Goal: Transaction & Acquisition: Purchase product/service

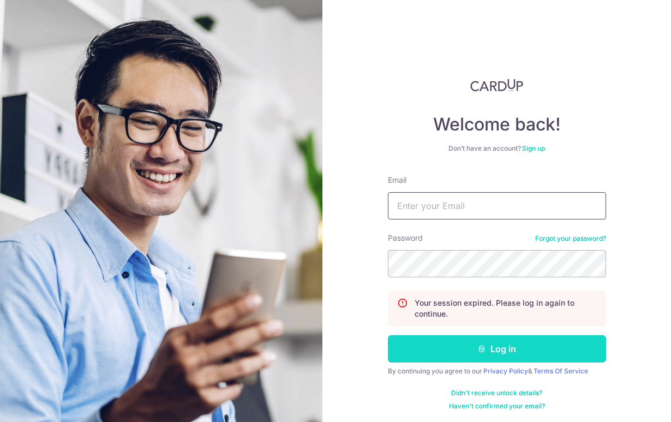
type input "yukoo52557@gmail.com"
click at [449, 339] on button "Log in" at bounding box center [497, 348] width 218 height 27
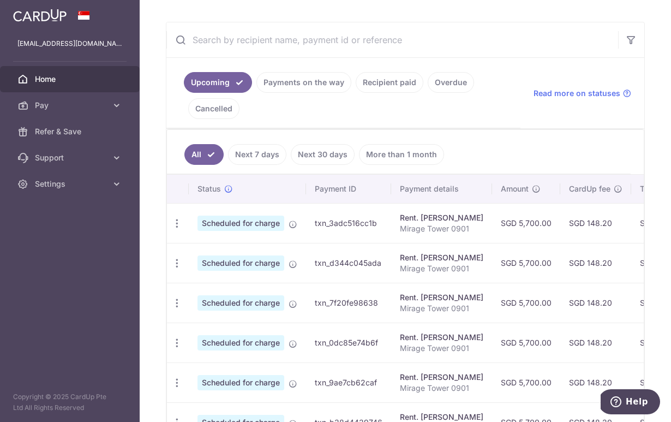
scroll to position [181, 0]
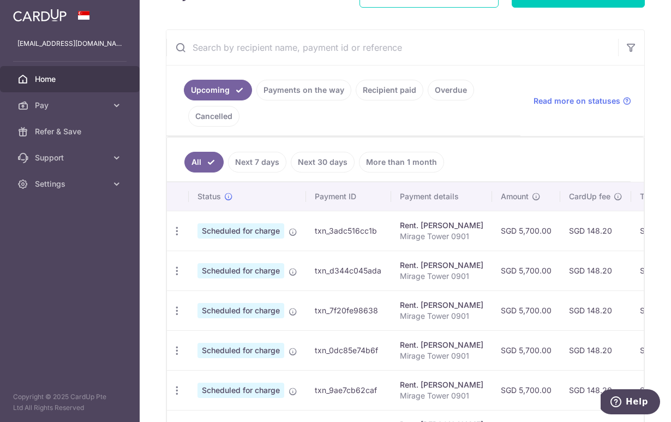
click at [308, 88] on link "Payments on the way" at bounding box center [303, 90] width 95 height 21
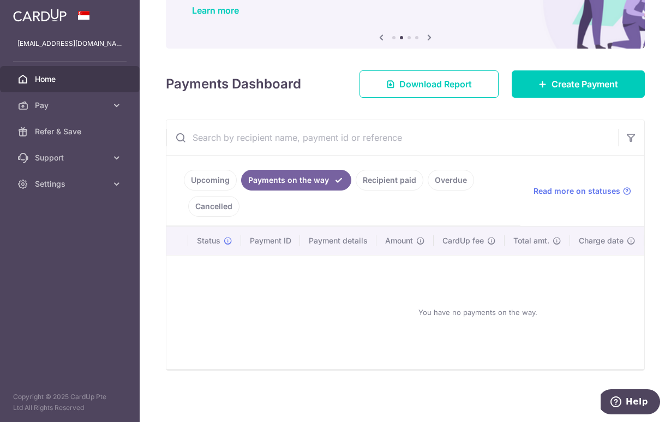
scroll to position [0, 0]
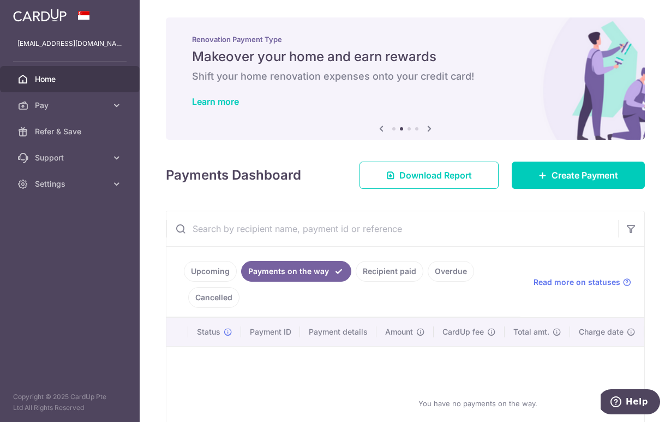
click at [440, 272] on link "Overdue" at bounding box center [451, 271] width 46 height 21
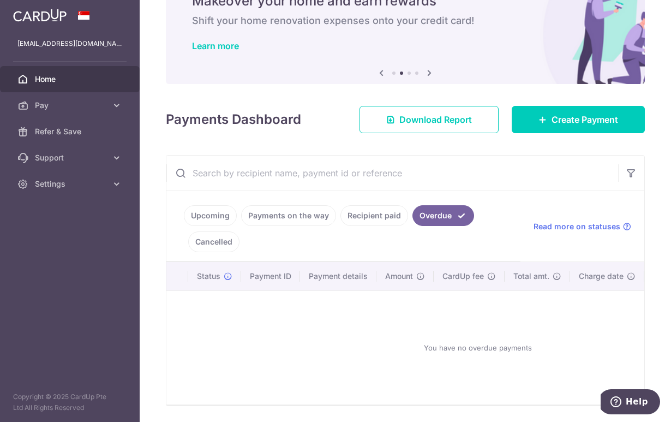
scroll to position [91, 0]
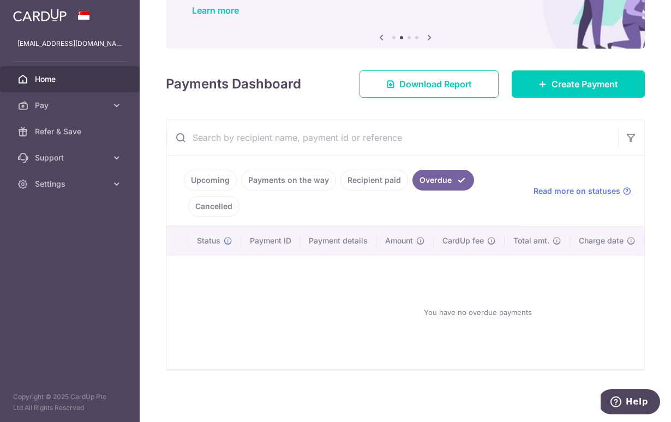
click at [232, 207] on link "Cancelled" at bounding box center [213, 206] width 51 height 21
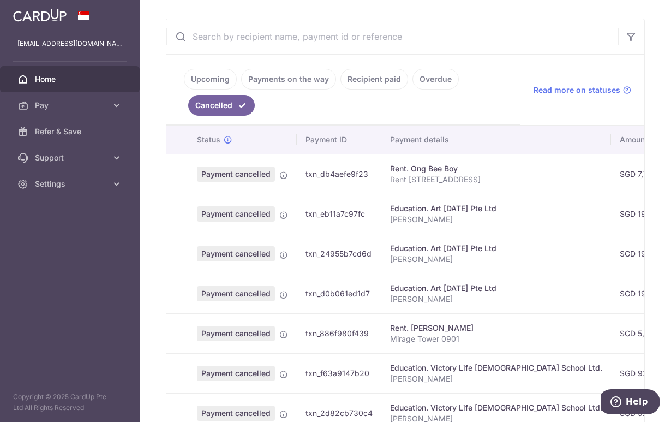
scroll to position [0, 0]
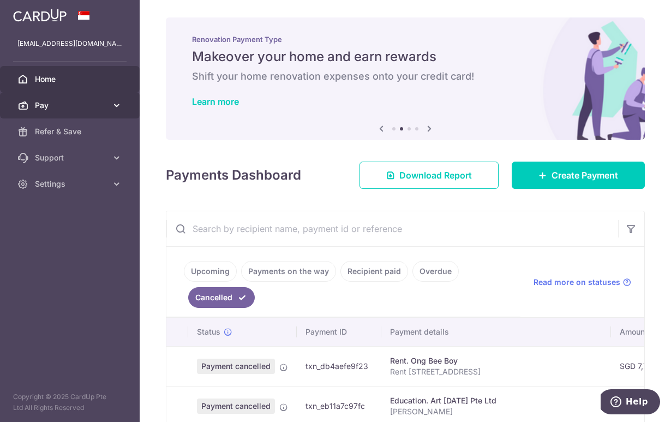
click at [51, 98] on link "Pay" at bounding box center [70, 105] width 140 height 26
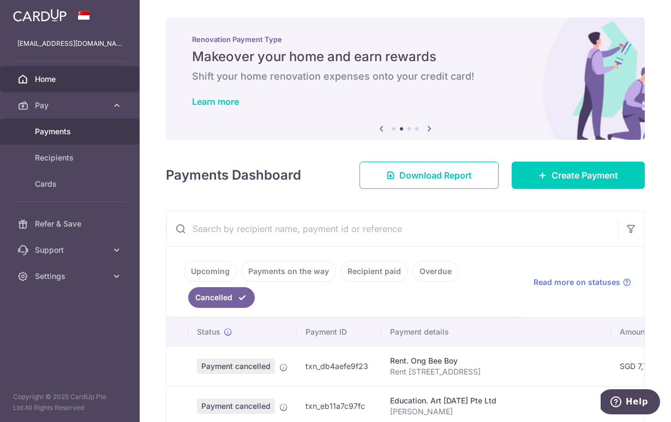
click at [62, 132] on span "Payments" at bounding box center [71, 131] width 72 height 11
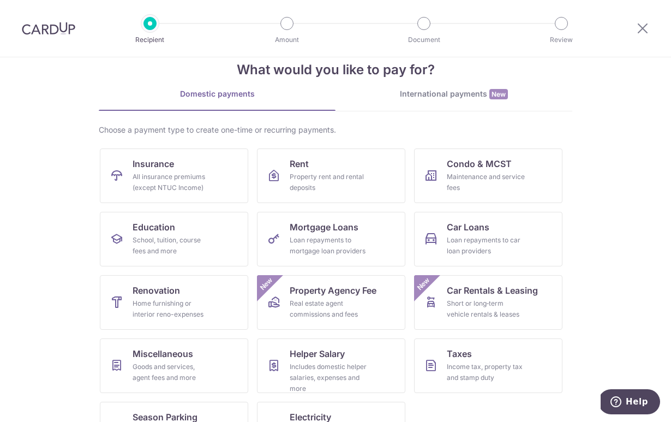
scroll to position [25, 0]
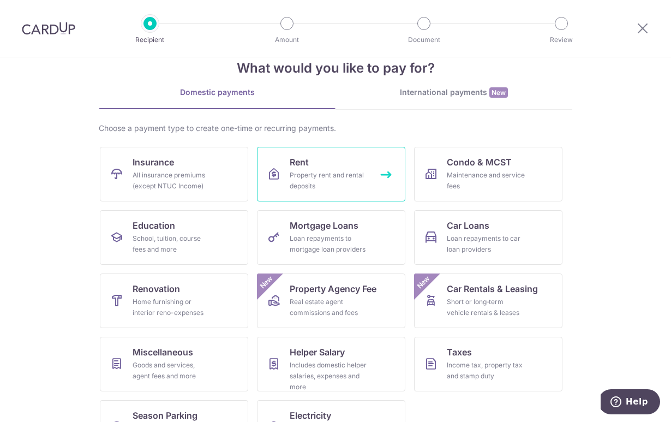
click at [324, 156] on link "Rent Property rent and rental deposits" at bounding box center [331, 174] width 148 height 55
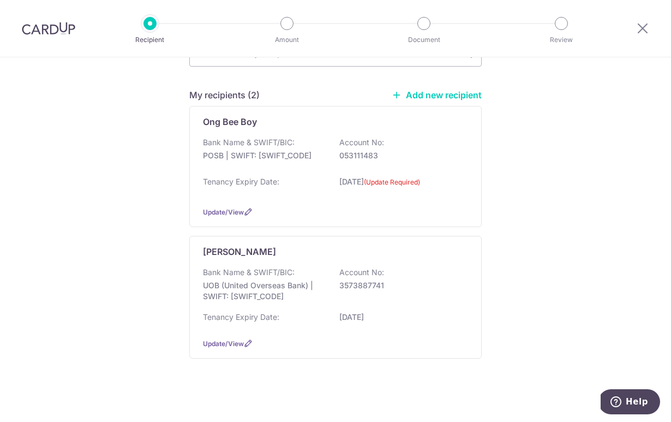
scroll to position [116, 0]
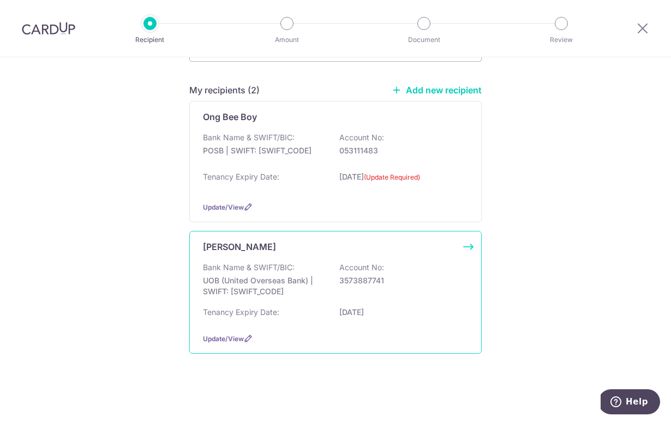
click at [464, 245] on div "[PERSON_NAME] Bank Name & SWIFT/BIC: UOB (United Overseas Bank) | SWIFT: [SWIFT…" at bounding box center [335, 292] width 292 height 123
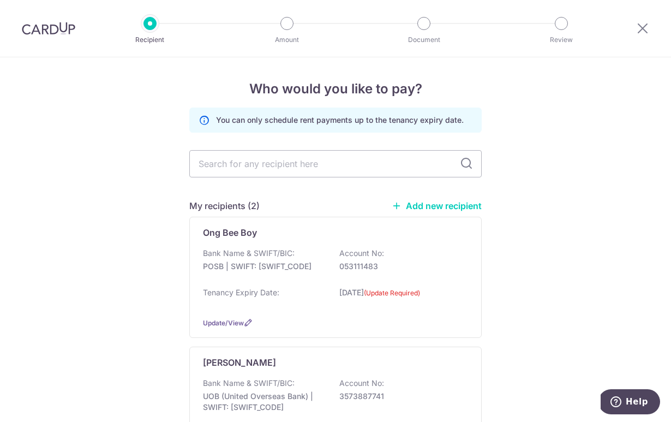
click at [61, 25] on img at bounding box center [48, 28] width 53 height 13
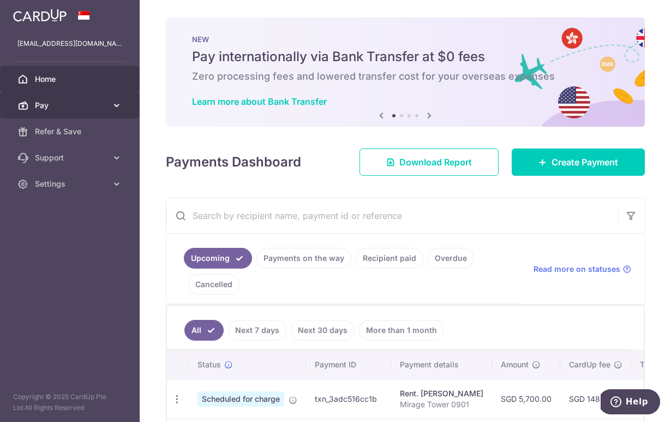
click at [59, 106] on span "Pay" at bounding box center [71, 105] width 72 height 11
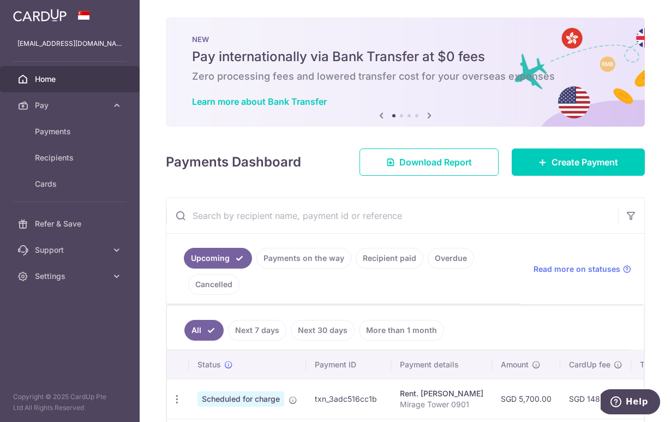
click at [338, 135] on div "× Pause Schedule Pause all future payments in this series Pause just this one p…" at bounding box center [405, 211] width 531 height 422
click at [558, 160] on span "Create Payment" at bounding box center [584, 161] width 67 height 13
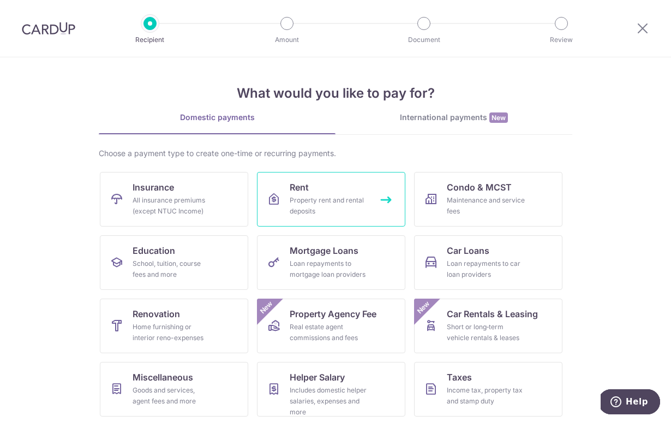
click at [313, 201] on div "Property rent and rental deposits" at bounding box center [329, 206] width 79 height 22
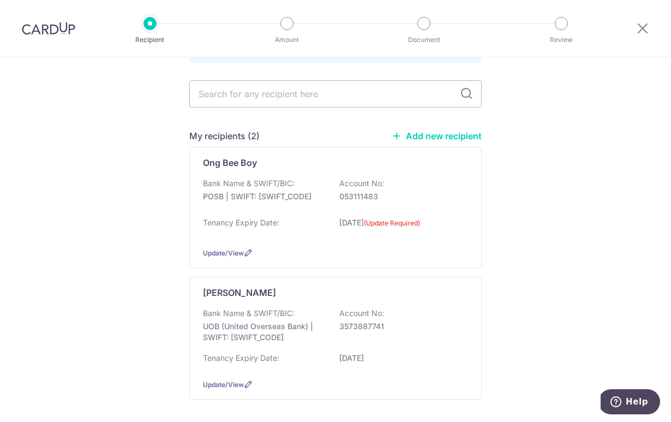
scroll to position [112, 0]
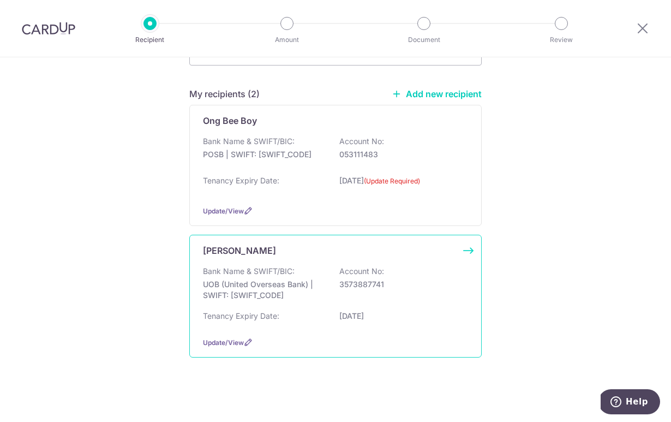
click at [369, 262] on div "[PERSON_NAME] Bank Name & SWIFT/BIC: UOB (United Overseas Bank) | SWIFT: [SWIFT…" at bounding box center [335, 295] width 292 height 123
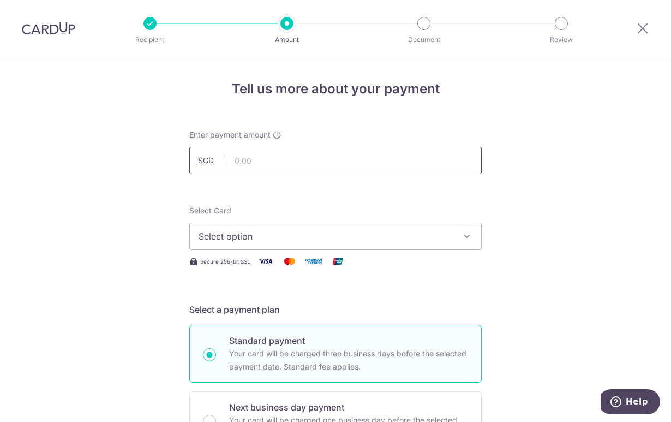
click at [295, 159] on input "text" at bounding box center [335, 160] width 292 height 27
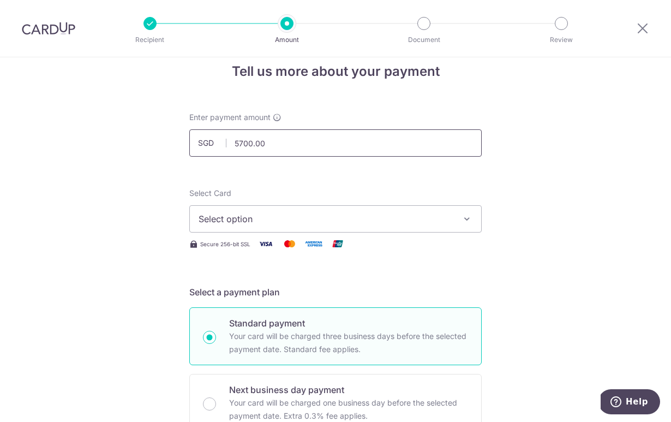
scroll to position [45, 0]
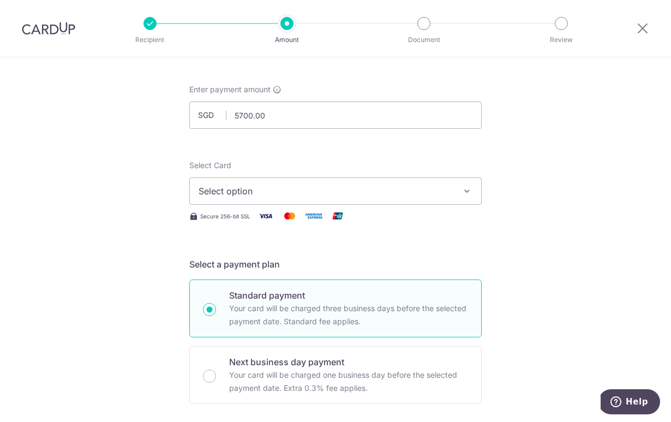
type input "5,700.00"
click at [278, 190] on span "Select option" at bounding box center [325, 190] width 254 height 13
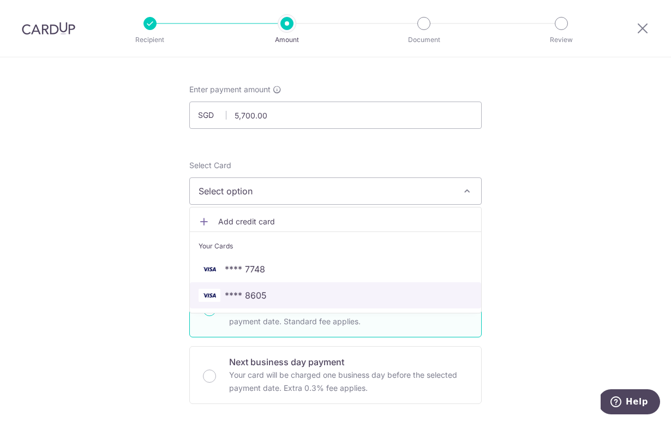
click at [263, 292] on span "**** 8605" at bounding box center [246, 294] width 42 height 13
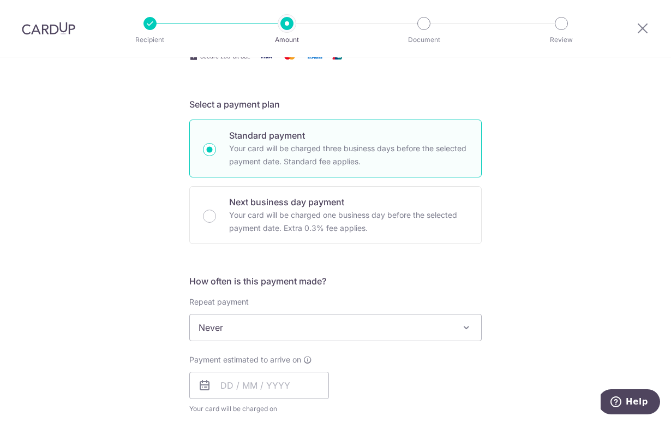
scroll to position [209, 0]
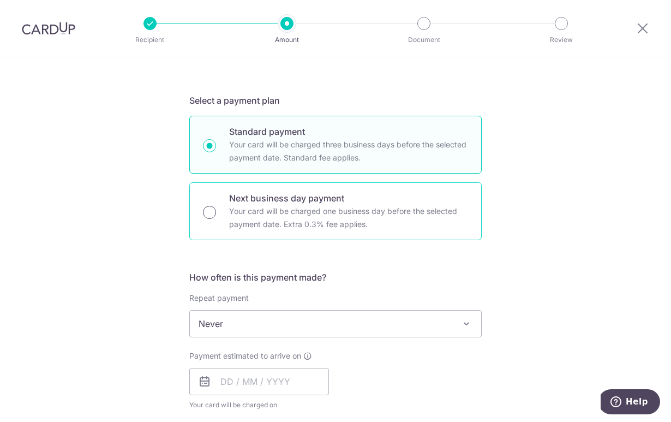
click at [209, 210] on input "Next business day payment Your card will be charged one business day before the…" at bounding box center [209, 212] width 13 height 13
radio input "true"
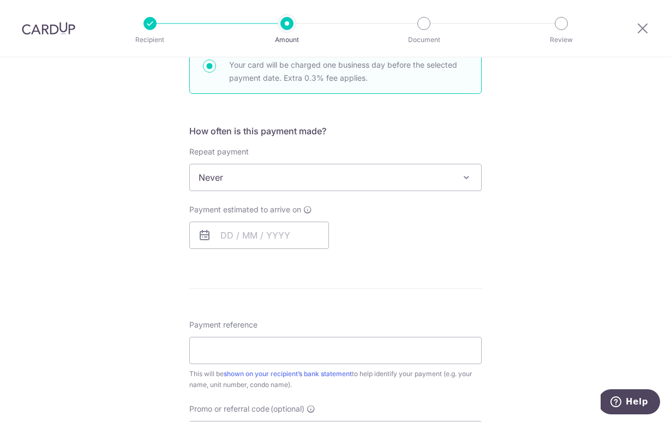
scroll to position [372, 0]
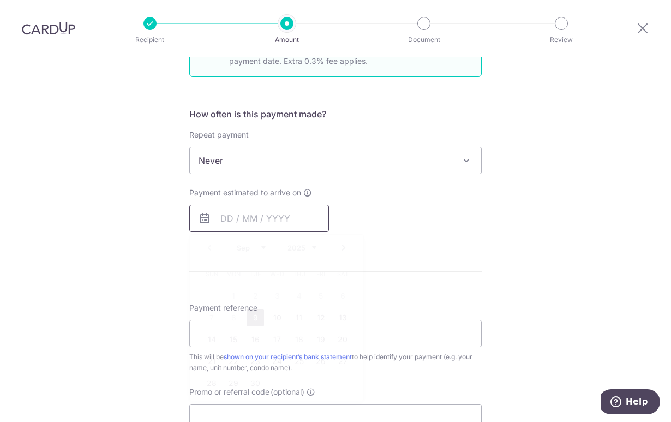
click at [261, 214] on input "text" at bounding box center [259, 217] width 140 height 27
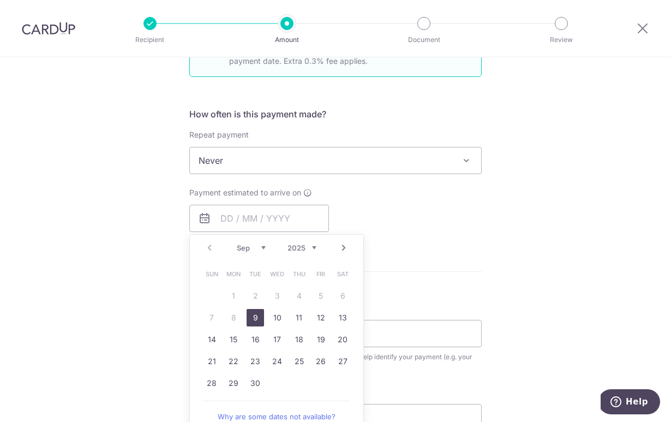
click at [393, 221] on div "Payment estimated to arrive on Prev Next Sep Oct Nov Dec 2025 2026 2027 2028 20…" at bounding box center [335, 209] width 305 height 45
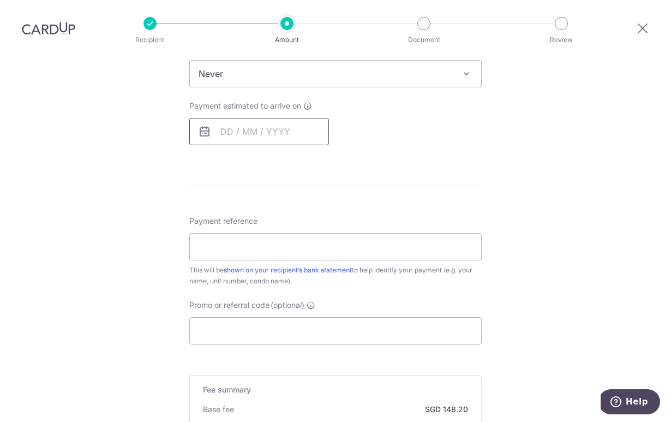
click at [237, 123] on input "text" at bounding box center [259, 131] width 140 height 27
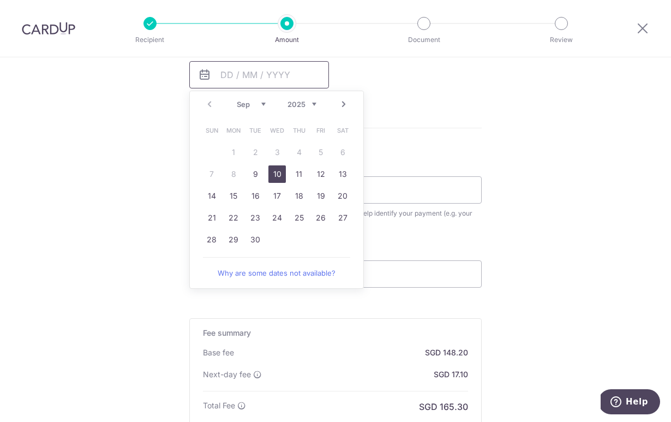
scroll to position [521, 0]
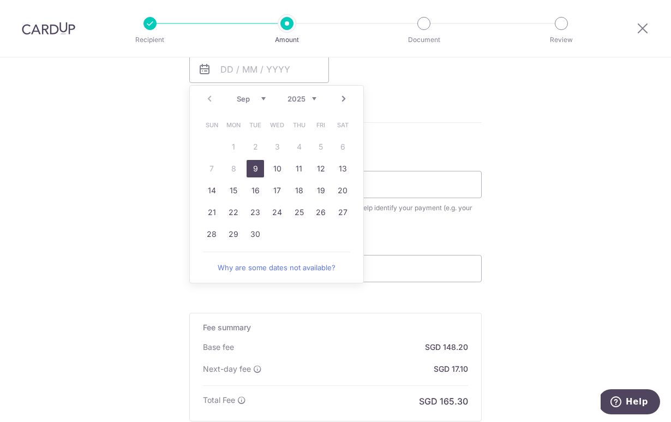
click at [251, 168] on link "9" at bounding box center [254, 168] width 17 height 17
type input "09/09/2025"
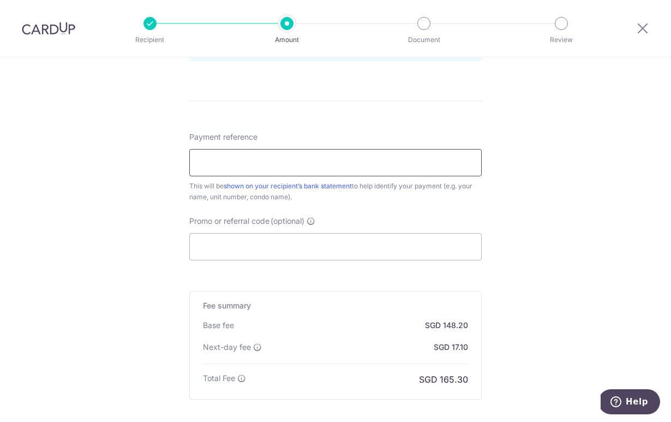
scroll to position [606, 0]
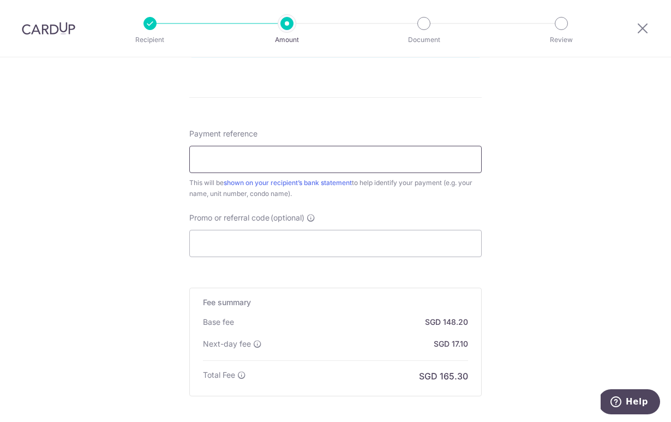
click at [316, 163] on input "Payment reference" at bounding box center [335, 159] width 292 height 27
type input "Mirage Tower 0901"
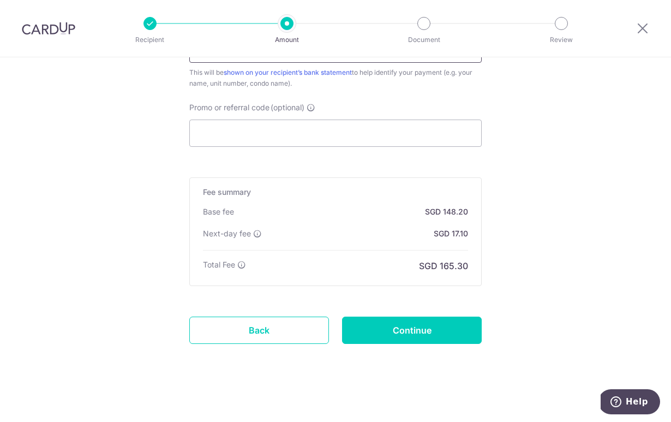
scroll to position [720, 0]
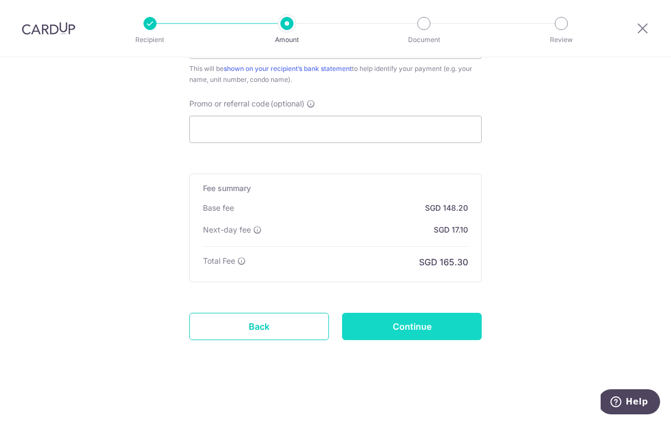
click at [386, 318] on input "Continue" at bounding box center [412, 325] width 140 height 27
type input "Create Schedule"
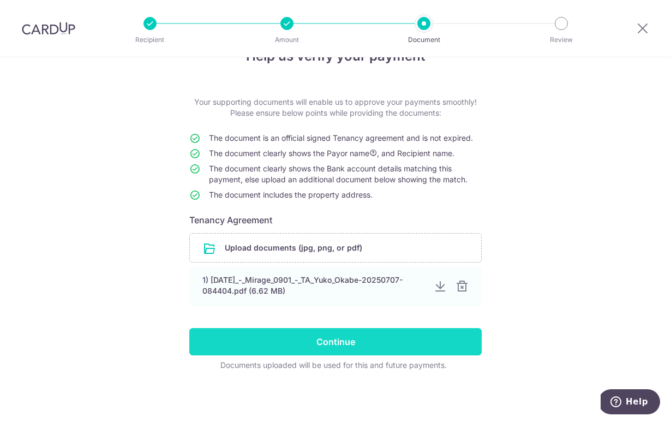
scroll to position [33, 0]
click at [357, 346] on input "Continue" at bounding box center [335, 341] width 292 height 27
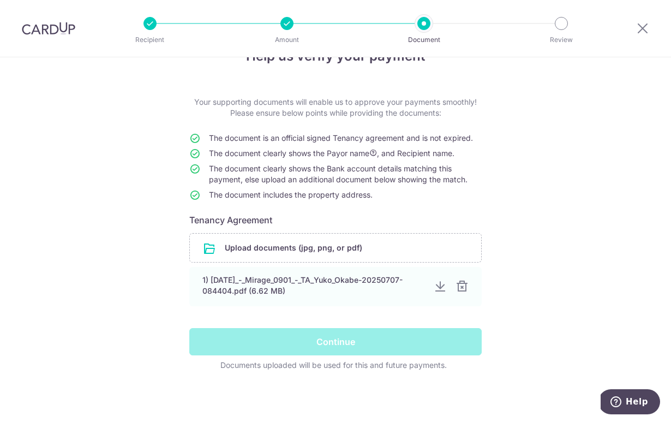
scroll to position [0, 0]
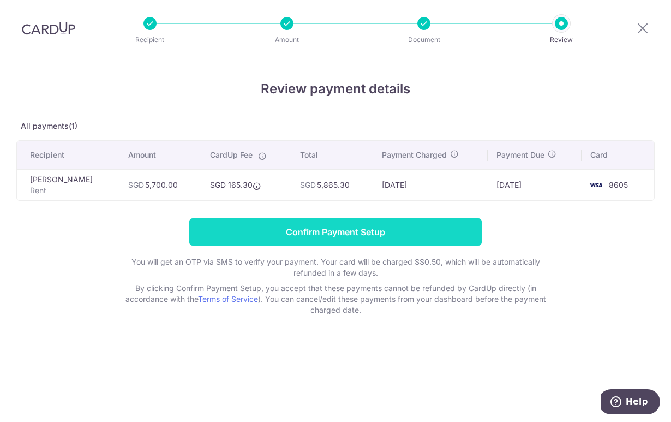
click at [394, 224] on input "Confirm Payment Setup" at bounding box center [335, 231] width 292 height 27
